Goal: Obtain resource: Obtain resource

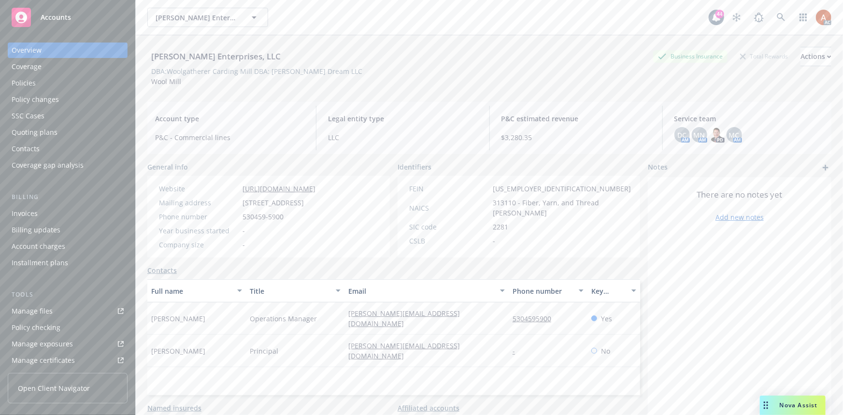
drag, startPoint x: 294, startPoint y: 372, endPoint x: 290, endPoint y: 353, distance: 19.3
click at [295, 372] on div "Full name Title Email Phone number Key contact [PERSON_NAME] Operations Manager…" at bounding box center [393, 337] width 493 height 116
drag, startPoint x: 240, startPoint y: 311, endPoint x: 333, endPoint y: 311, distance: 92.7
click at [333, 311] on div "[PERSON_NAME] Operations Manager [PERSON_NAME][EMAIL_ADDRESS][DOMAIN_NAME] 5304…" at bounding box center [393, 318] width 493 height 32
copy div "Operations Manager"
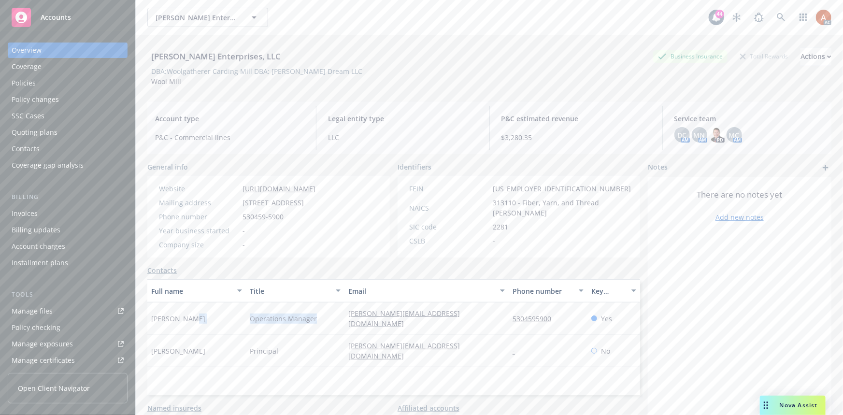
click at [34, 313] on div "Manage files" at bounding box center [32, 310] width 41 height 15
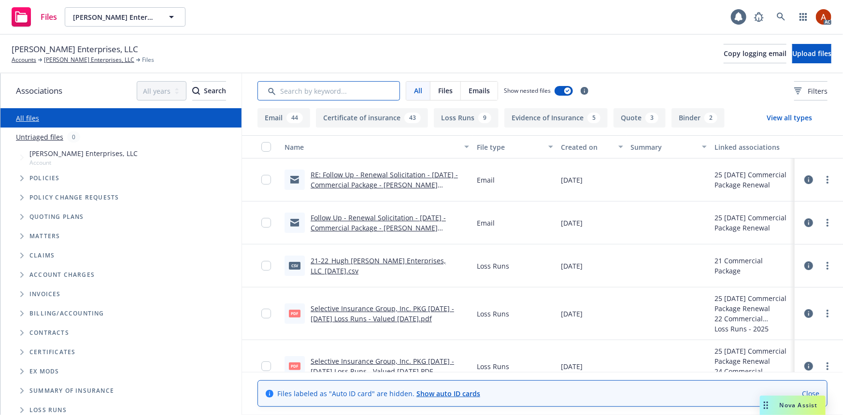
click at [367, 92] on input "Search by keyword..." at bounding box center [328, 90] width 142 height 19
type input "l"
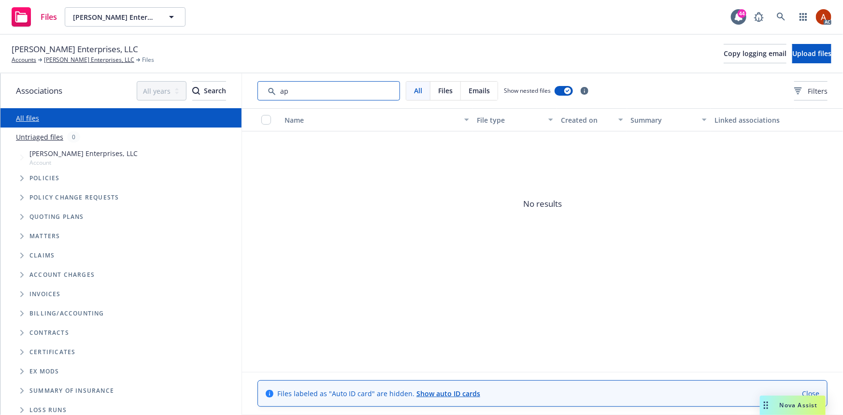
type input "a"
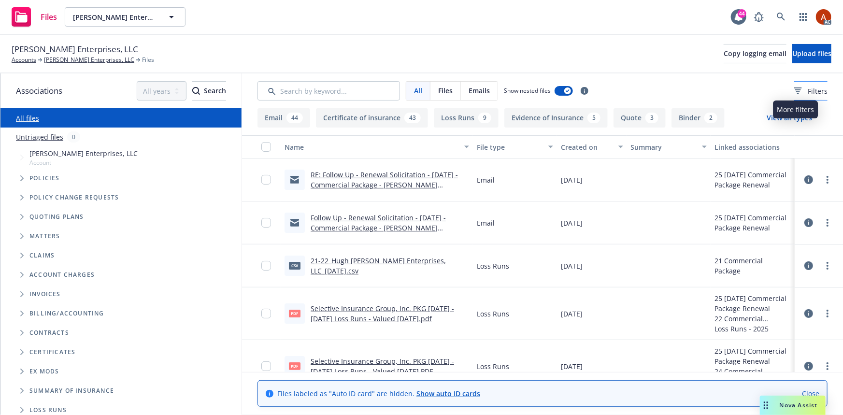
click at [794, 90] on icon at bounding box center [798, 90] width 8 height 7
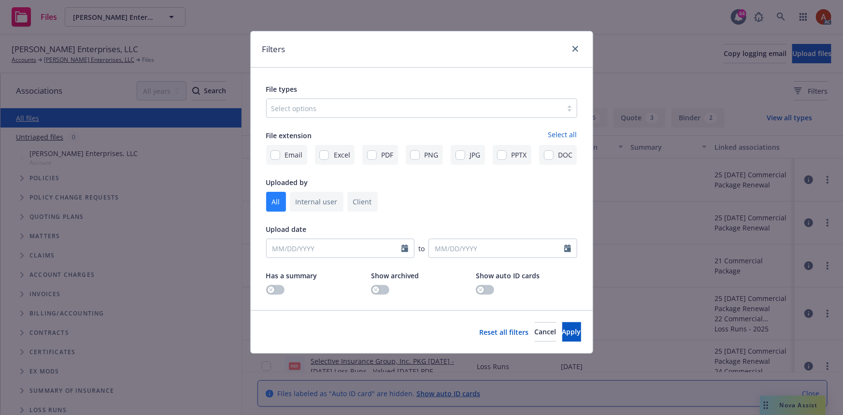
click at [304, 111] on div at bounding box center [414, 108] width 286 height 12
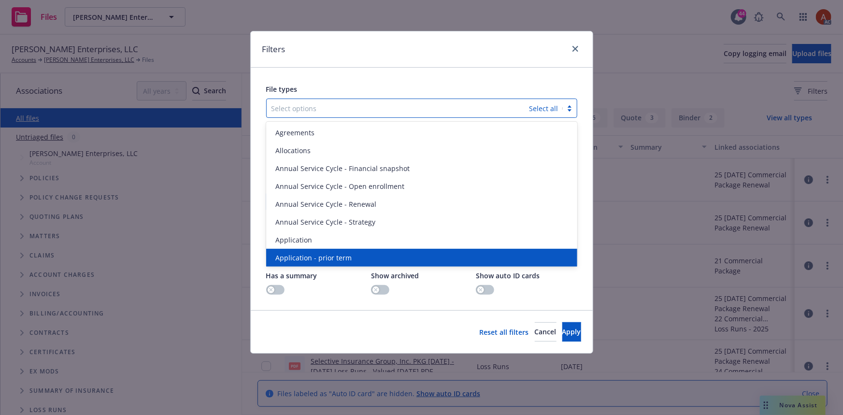
click at [304, 255] on span "Application - prior term" at bounding box center [314, 258] width 76 height 10
click at [304, 255] on span "Application - signed" at bounding box center [308, 258] width 65 height 10
click at [304, 255] on span "Application - unsigned" at bounding box center [312, 258] width 73 height 10
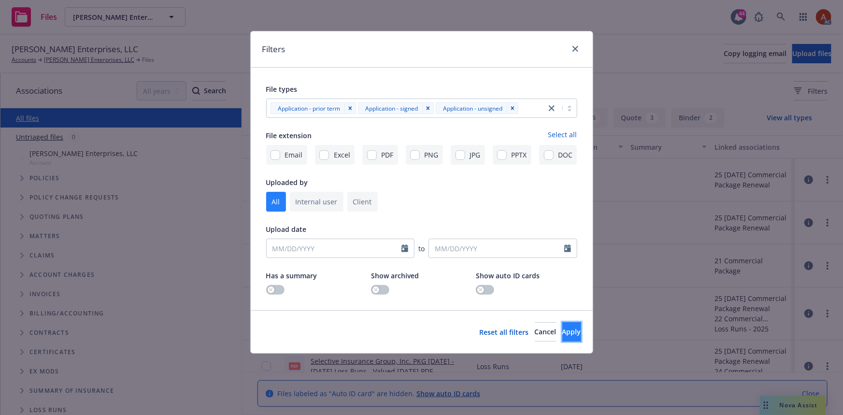
click at [562, 331] on span "Apply" at bounding box center [571, 331] width 19 height 9
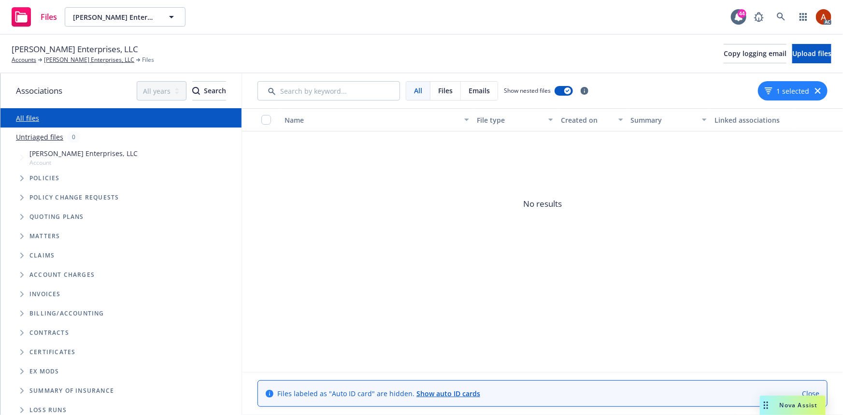
click at [779, 94] on button "1 selected" at bounding box center [787, 91] width 44 height 10
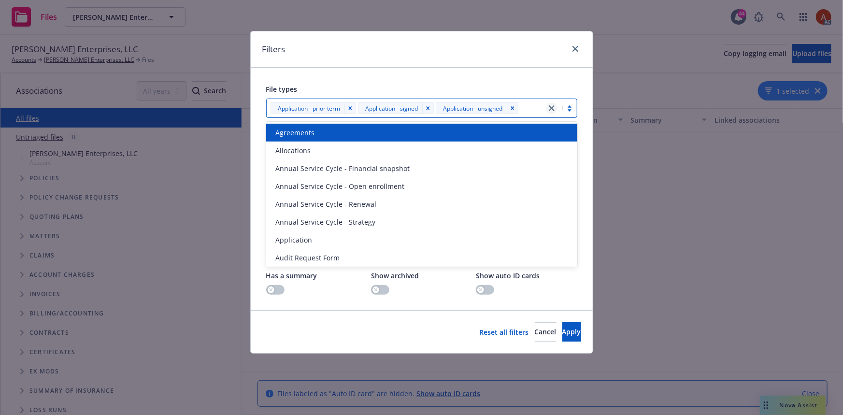
click at [551, 111] on icon "close" at bounding box center [552, 108] width 6 height 6
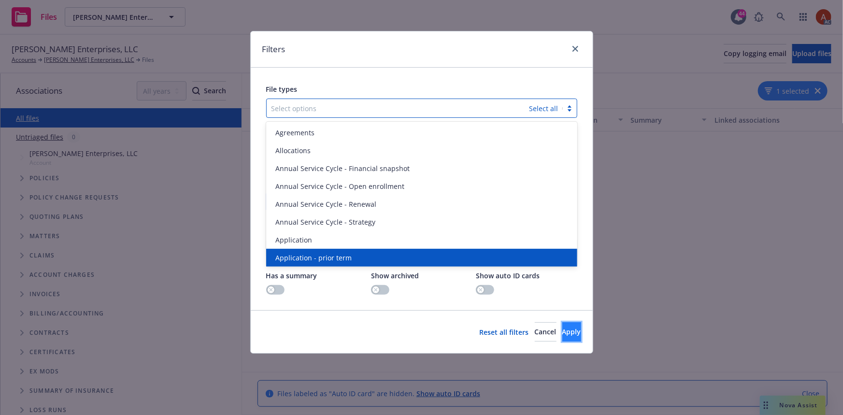
click at [562, 338] on button "Apply" at bounding box center [571, 331] width 19 height 19
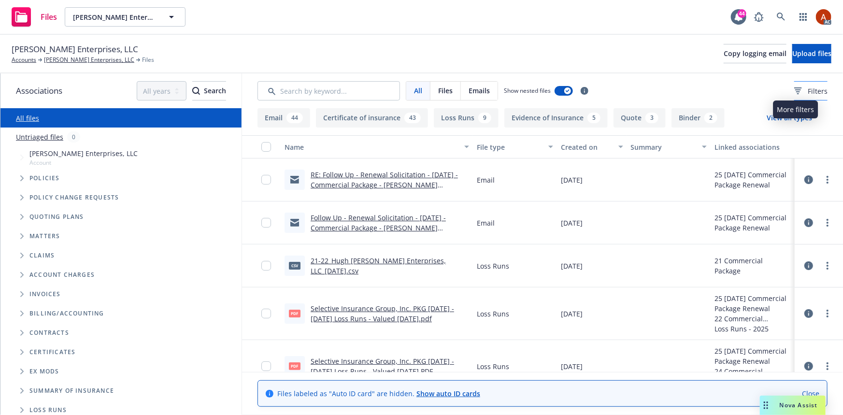
click at [794, 90] on icon at bounding box center [798, 90] width 8 height 7
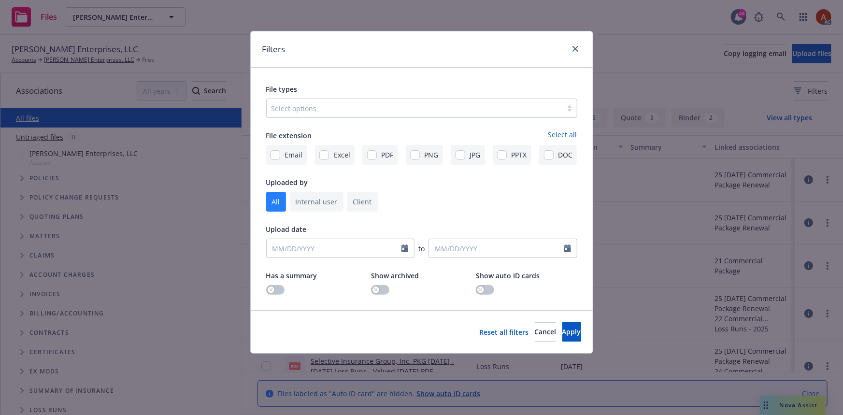
click at [313, 112] on div at bounding box center [414, 108] width 286 height 12
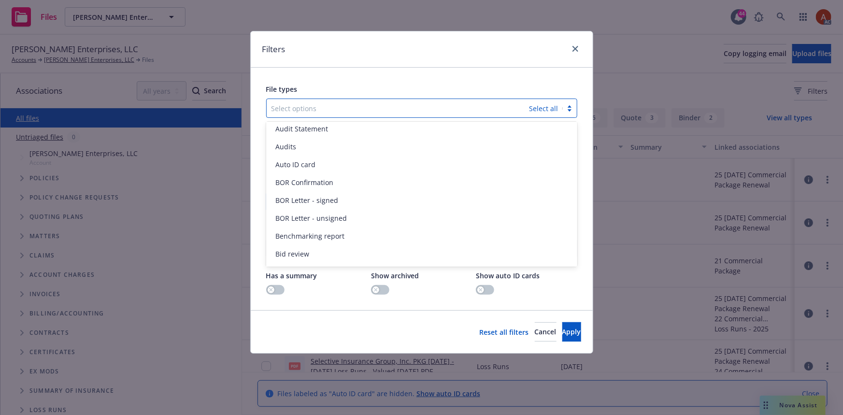
scroll to position [263, 0]
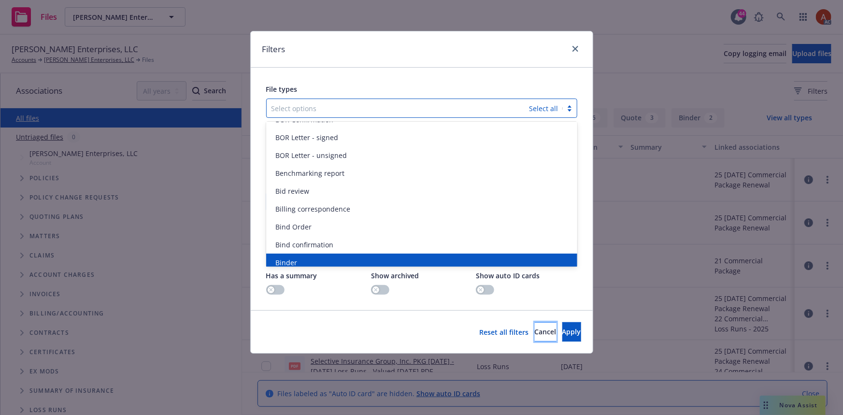
click at [535, 332] on span "Cancel" at bounding box center [546, 331] width 22 height 9
